Goal: Task Accomplishment & Management: Complete application form

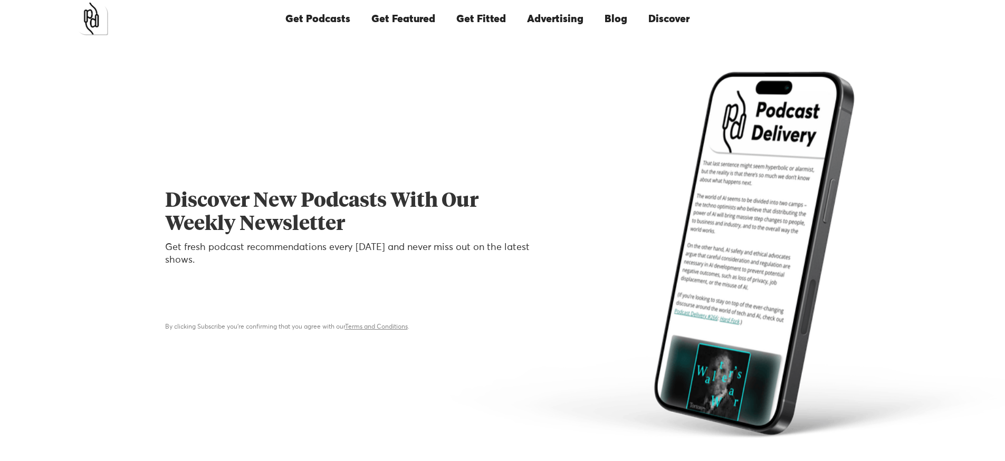
click at [306, 169] on div "Discover New Podcasts With Our Weekly Newsletter Get fresh podcast recommendati…" at bounding box center [502, 255] width 675 height 367
click at [428, 21] on link "Get Featured" at bounding box center [403, 19] width 85 height 36
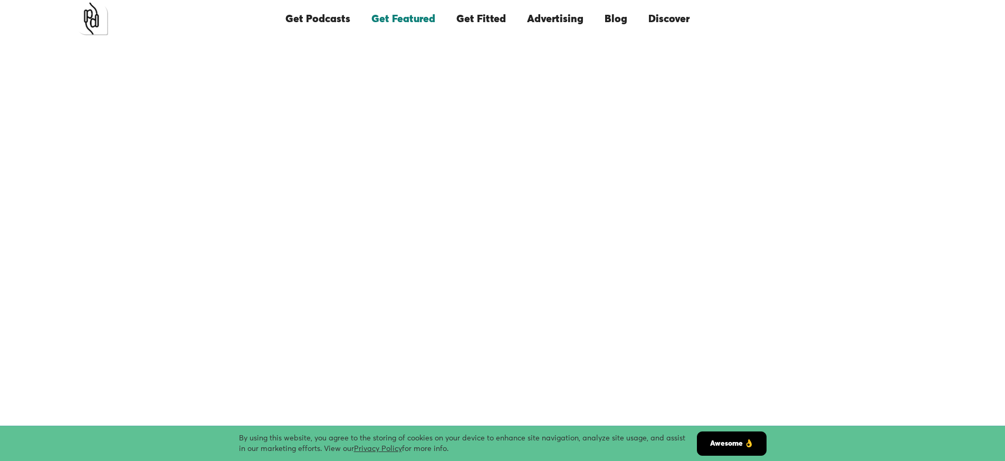
scroll to position [38, 0]
click at [726, 443] on link "Awesome 👌" at bounding box center [732, 444] width 70 height 24
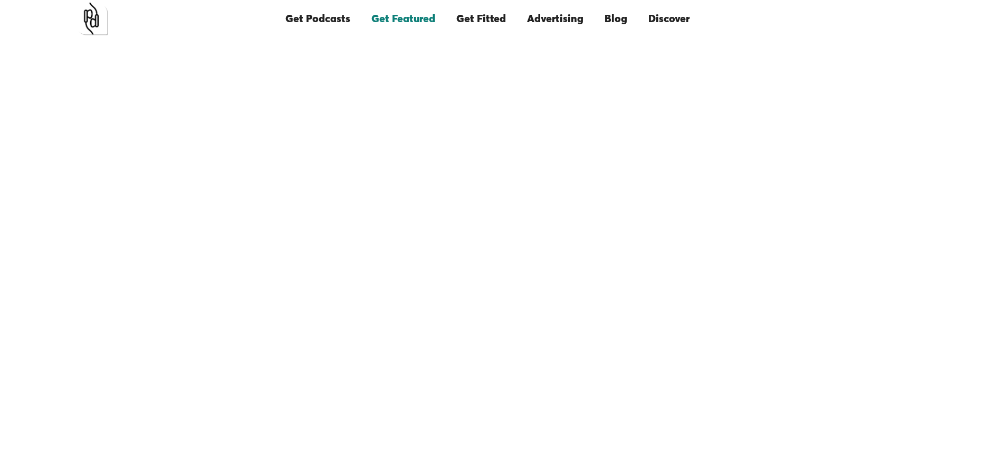
scroll to position [221, 0]
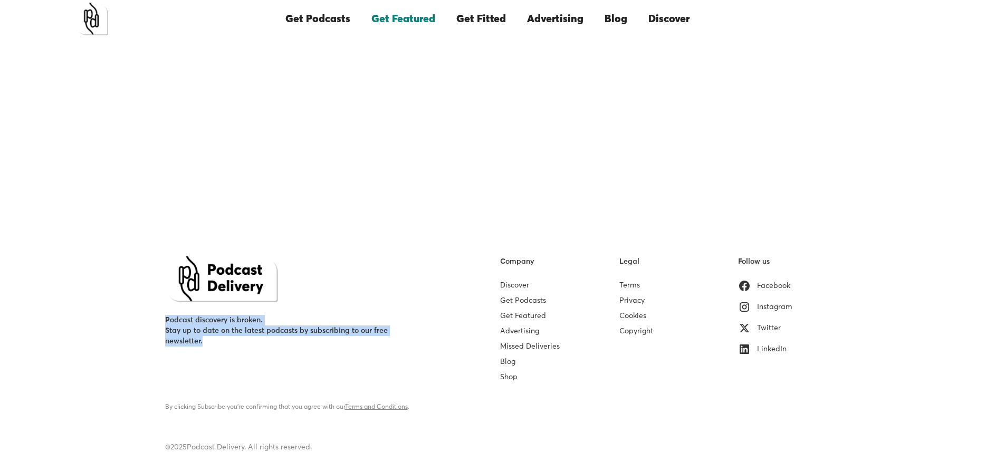
drag, startPoint x: 216, startPoint y: 345, endPoint x: 147, endPoint y: 318, distance: 73.5
click at [147, 318] on div "Podcast discovery is broken. Stay up to date on the latest podcasts by subscrib…" at bounding box center [502, 351] width 1005 height 222
click at [148, 318] on div "Podcast discovery is broken. Stay up to date on the latest podcasts by subscrib…" at bounding box center [502, 351] width 1005 height 222
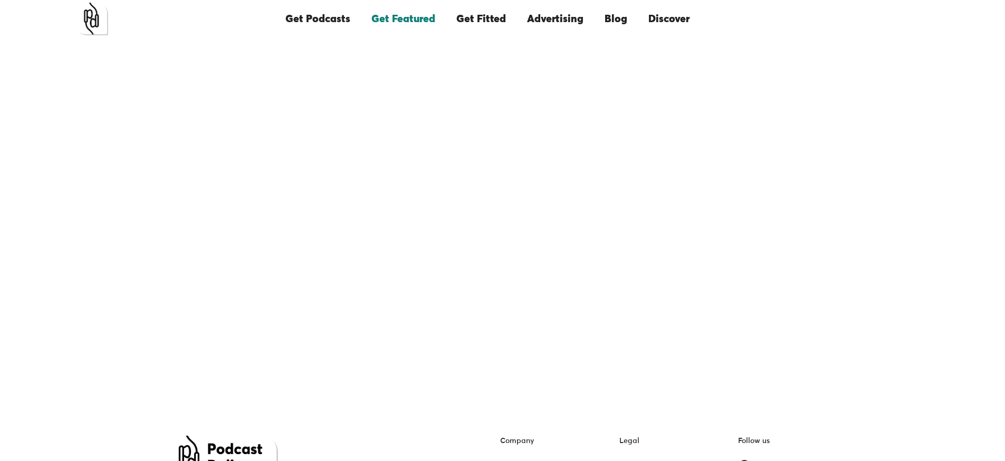
scroll to position [0, 0]
